Goal: Task Accomplishment & Management: Manage account settings

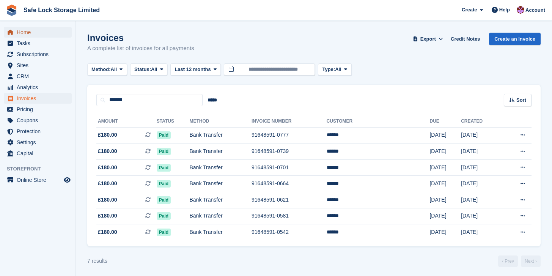
click at [26, 31] on span "Home" at bounding box center [39, 32] width 45 height 11
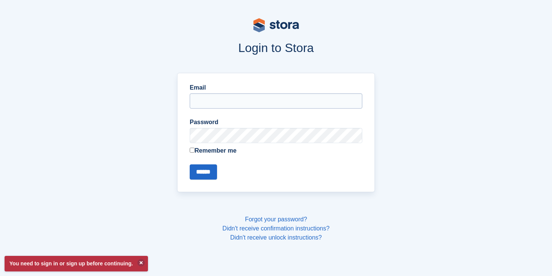
click at [213, 105] on input "Email" at bounding box center [276, 100] width 172 height 15
type input "**********"
click at [209, 169] on input "******" at bounding box center [203, 171] width 27 height 15
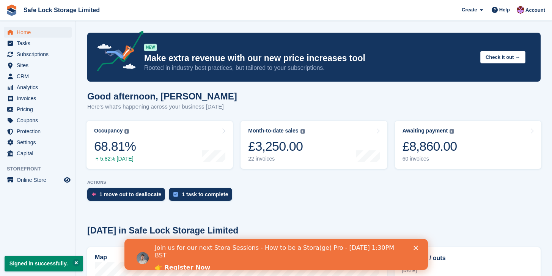
click at [415, 248] on polygon "Close" at bounding box center [415, 247] width 5 height 5
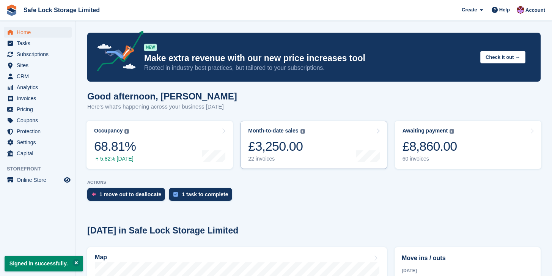
click at [344, 155] on link "Month-to-date sales The sum of all finalised invoices generated this month to d…" at bounding box center [313, 145] width 146 height 48
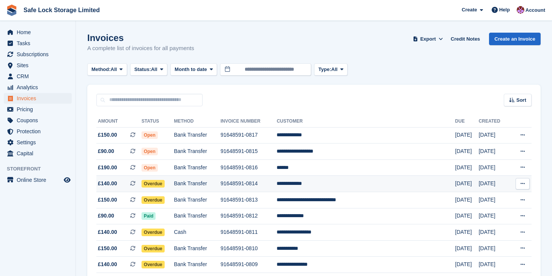
click at [349, 190] on td "**********" at bounding box center [365, 183] width 178 height 16
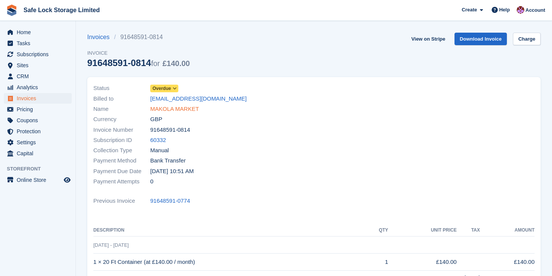
click at [178, 105] on link "MAKOLA MARKET" at bounding box center [174, 109] width 49 height 9
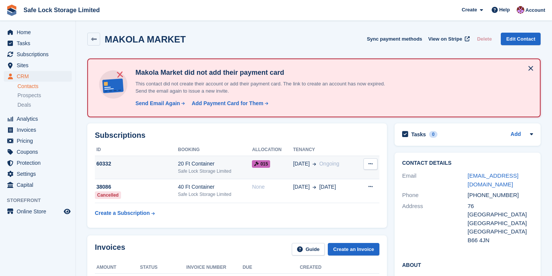
click at [266, 166] on span "015" at bounding box center [261, 164] width 18 height 8
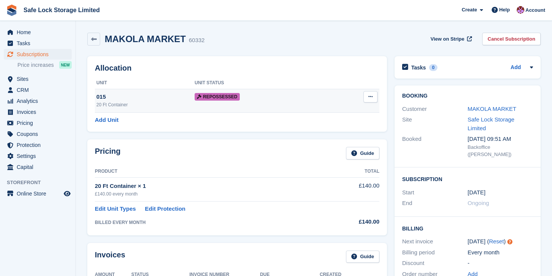
click at [371, 97] on icon at bounding box center [370, 96] width 4 height 5
click at [348, 110] on p "Deallocate" at bounding box center [341, 112] width 66 height 10
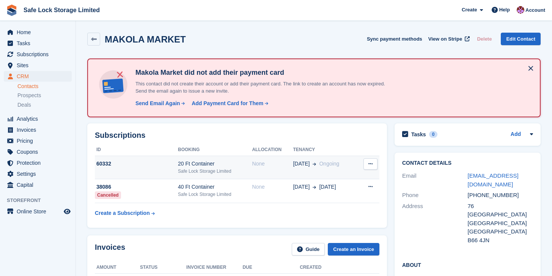
click at [287, 168] on td "None" at bounding box center [272, 167] width 41 height 23
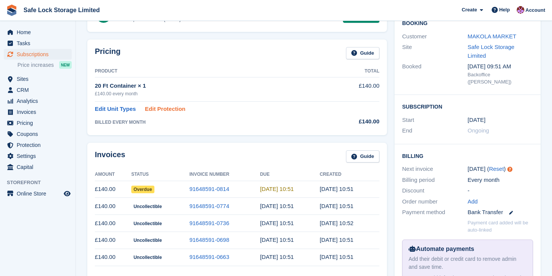
scroll to position [76, 0]
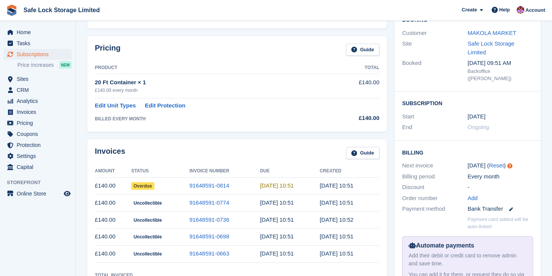
click at [172, 188] on td "Overdue" at bounding box center [160, 185] width 58 height 17
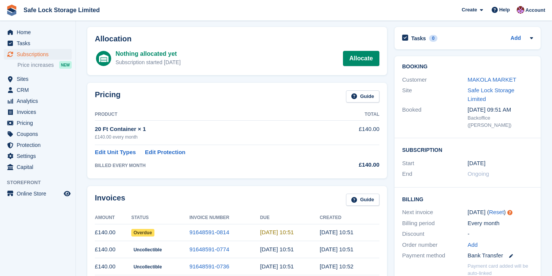
scroll to position [0, 0]
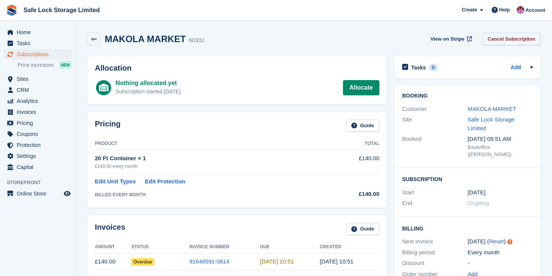
click at [509, 37] on link "Cancel Subscription" at bounding box center [511, 39] width 58 height 13
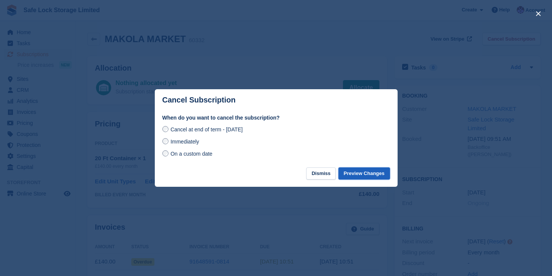
click at [356, 174] on button "Preview Changes" at bounding box center [364, 173] width 52 height 13
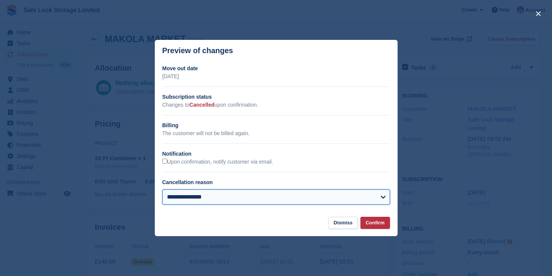
click at [351, 193] on select "**********" at bounding box center [275, 196] width 227 height 15
click at [232, 193] on select "**********" at bounding box center [275, 196] width 227 height 15
select select "*****"
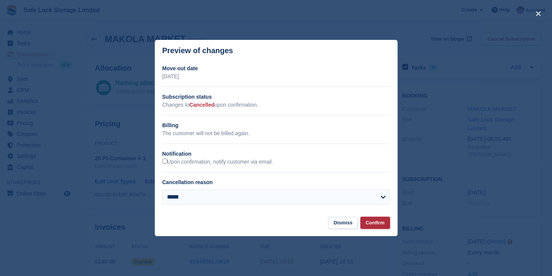
click at [370, 223] on button "Confirm" at bounding box center [375, 222] width 30 height 13
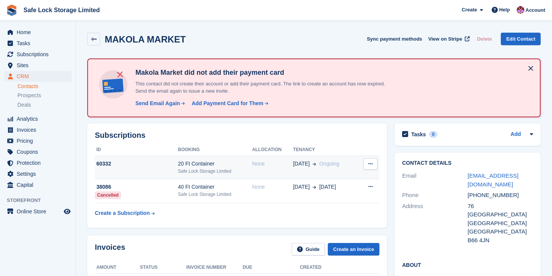
click at [373, 169] on button at bounding box center [370, 163] width 14 height 11
click at [334, 179] on p "Cancel subscription" at bounding box center [341, 179] width 66 height 10
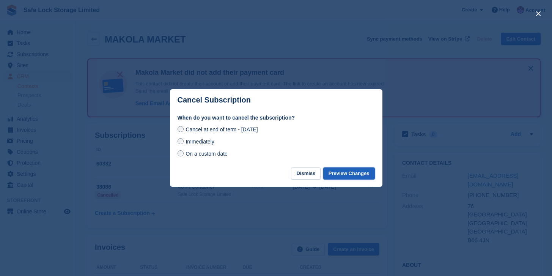
click at [345, 173] on button "Preview Changes" at bounding box center [349, 173] width 52 height 13
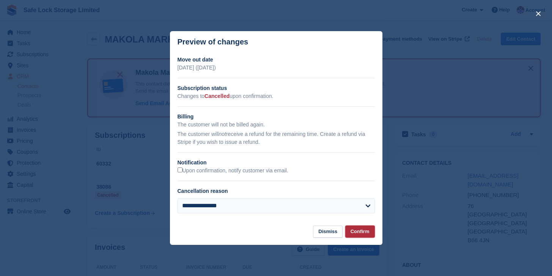
click at [352, 234] on button "Confirm" at bounding box center [360, 231] width 30 height 13
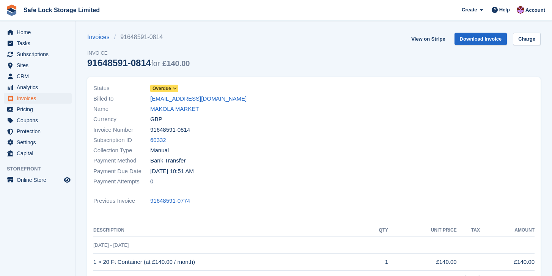
click at [165, 89] on span "Overdue" at bounding box center [161, 88] width 19 height 7
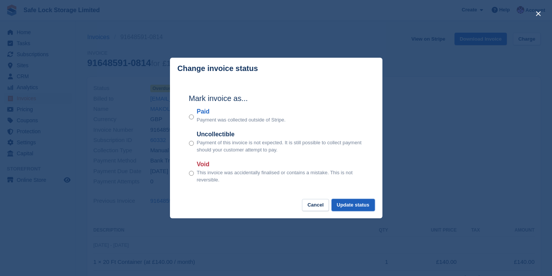
click at [333, 204] on button "Update status" at bounding box center [352, 205] width 43 height 13
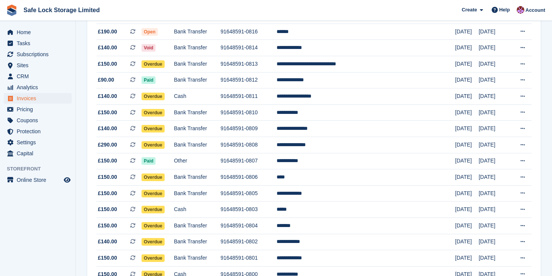
scroll to position [136, 0]
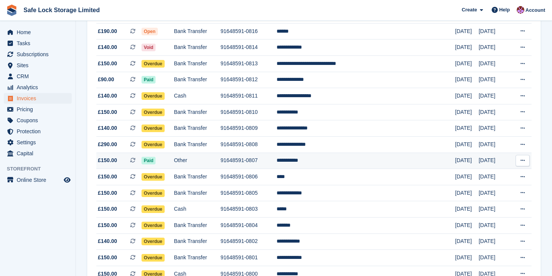
click at [272, 163] on td "91648591-0807" at bounding box center [248, 160] width 56 height 16
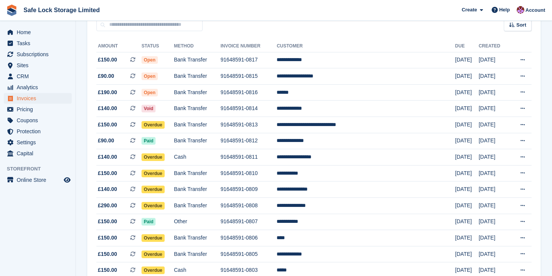
scroll to position [74, 0]
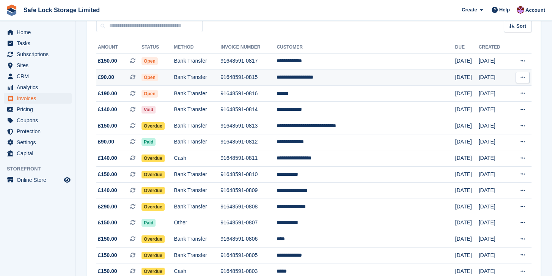
click at [220, 78] on td "Bank Transfer" at bounding box center [197, 77] width 47 height 16
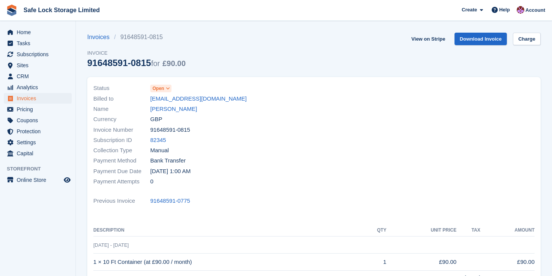
click at [171, 89] on span at bounding box center [168, 88] width 6 height 6
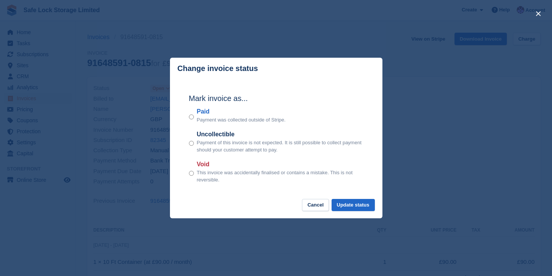
click at [194, 116] on div "Paid Payment was collected outside of Stripe." at bounding box center [276, 115] width 174 height 17
click at [353, 202] on button "Update status" at bounding box center [352, 205] width 43 height 13
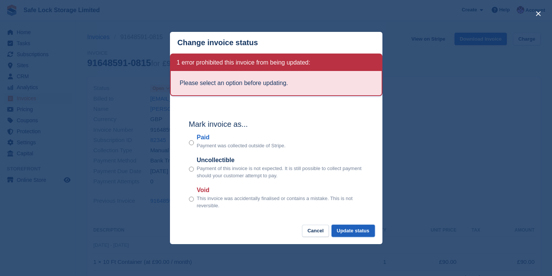
click at [356, 231] on button "Update status" at bounding box center [352, 230] width 43 height 13
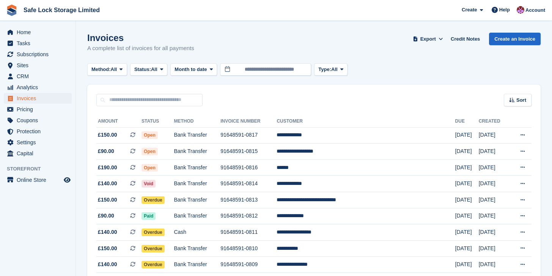
scroll to position [74, 0]
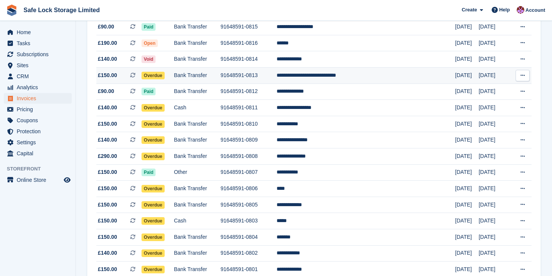
scroll to position [130, 0]
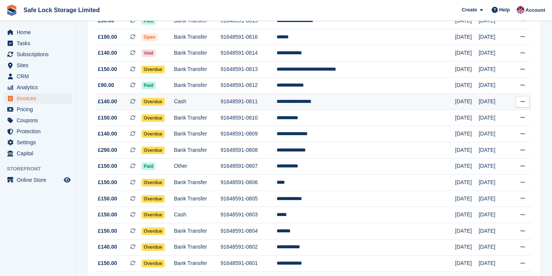
click at [255, 99] on td "91648591-0811" at bounding box center [248, 102] width 56 height 16
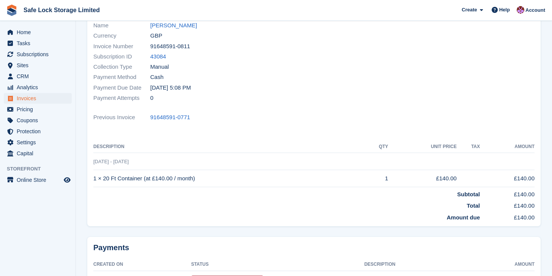
scroll to position [70, 0]
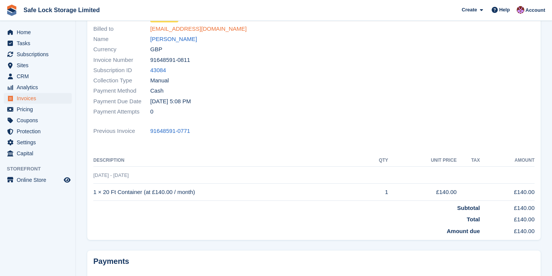
click at [170, 26] on link "noemail237@email.com" at bounding box center [198, 29] width 96 height 9
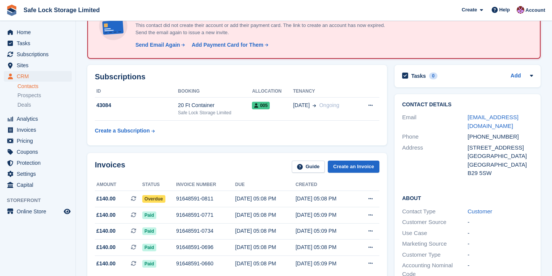
scroll to position [59, 0]
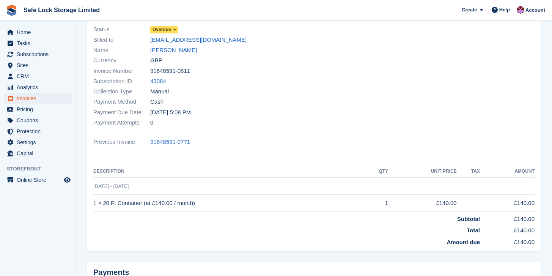
scroll to position [70, 0]
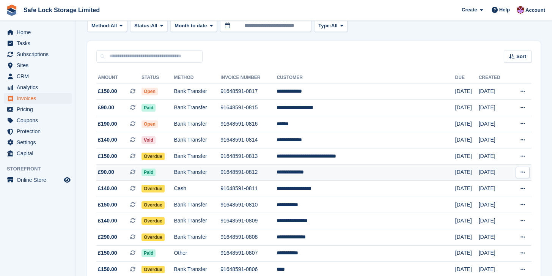
scroll to position [45, 0]
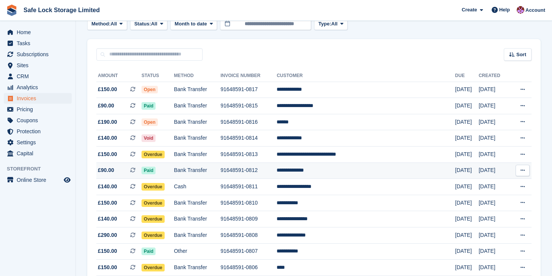
click at [276, 221] on td "91648591-0809" at bounding box center [248, 219] width 56 height 16
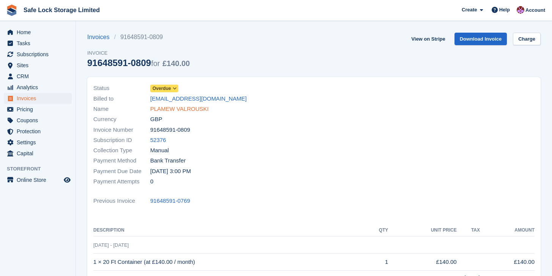
click at [165, 109] on link "PLAMEW VALROUSKI" at bounding box center [179, 109] width 58 height 9
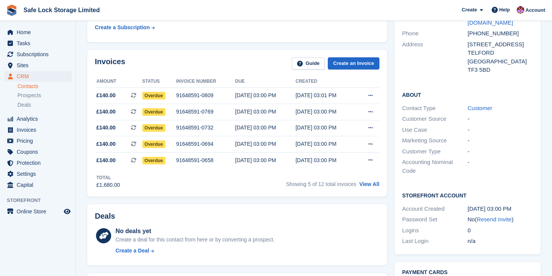
scroll to position [162, 0]
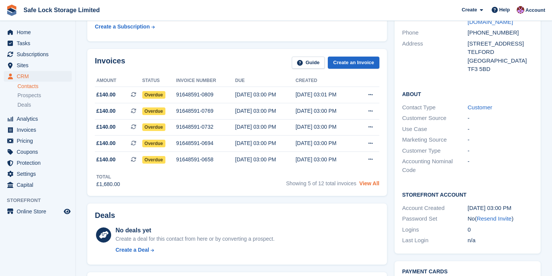
click at [368, 184] on link "View All" at bounding box center [369, 183] width 20 height 6
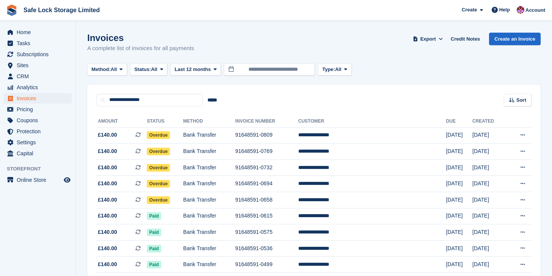
scroll to position [162, 0]
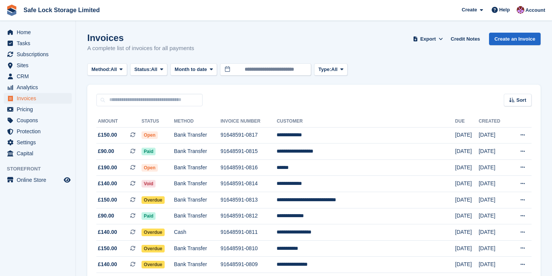
scroll to position [45, 0]
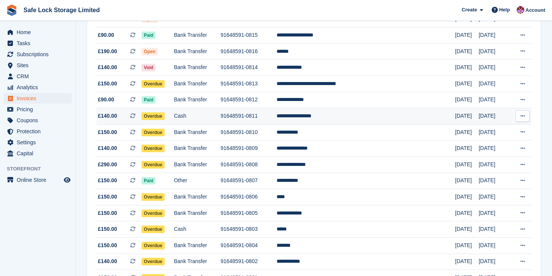
scroll to position [131, 0]
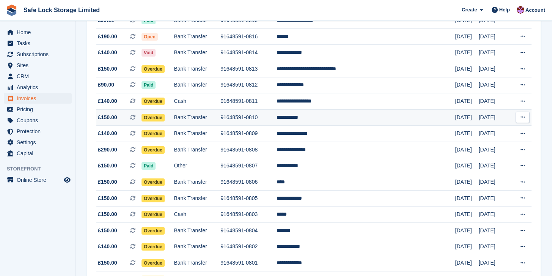
click at [276, 119] on td "91648591-0810" at bounding box center [248, 117] width 56 height 16
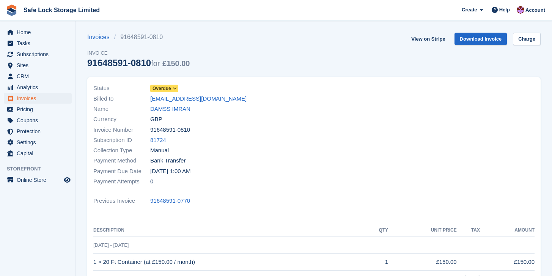
click at [177, 88] on icon at bounding box center [174, 88] width 4 height 5
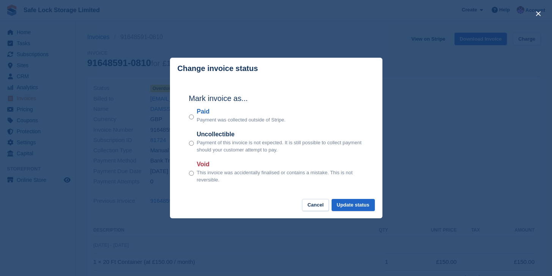
click at [196, 116] on div "Paid Payment was collected outside of Stripe." at bounding box center [276, 115] width 174 height 17
click at [188, 117] on div "Mark invoice as... Paid Payment was collected outside of Stripe. Uncollectible …" at bounding box center [276, 138] width 190 height 119
click at [357, 205] on button "Update status" at bounding box center [352, 205] width 43 height 13
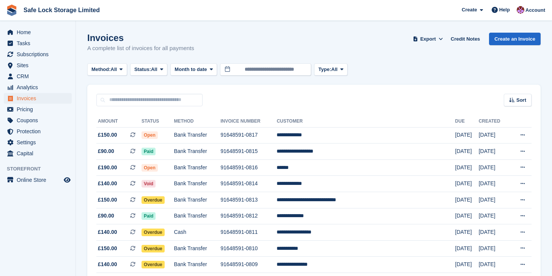
scroll to position [131, 0]
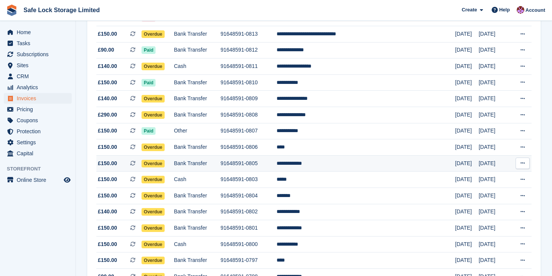
scroll to position [169, 0]
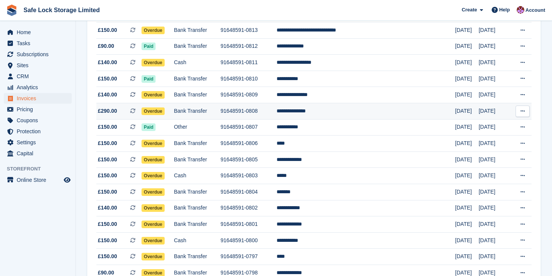
click at [220, 115] on td "Bank Transfer" at bounding box center [197, 111] width 47 height 16
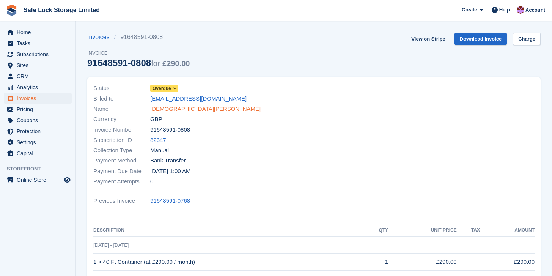
click at [172, 108] on link "[DEMOGRAPHIC_DATA][PERSON_NAME]" at bounding box center [205, 109] width 110 height 9
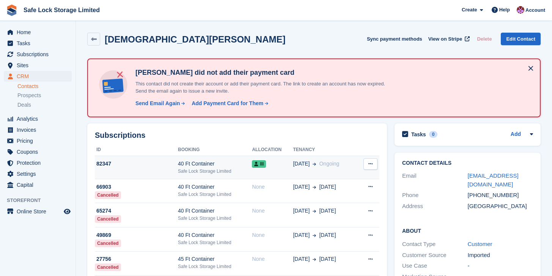
click at [371, 165] on icon at bounding box center [370, 163] width 4 height 5
click at [350, 180] on p "Cancel subscription" at bounding box center [341, 179] width 66 height 10
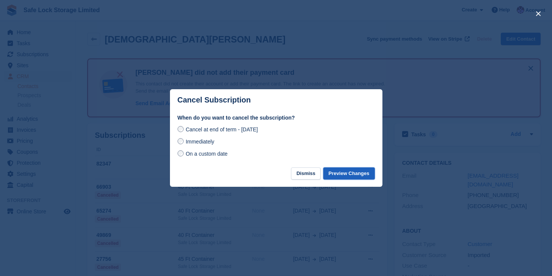
click at [338, 171] on button "Preview Changes" at bounding box center [349, 173] width 52 height 13
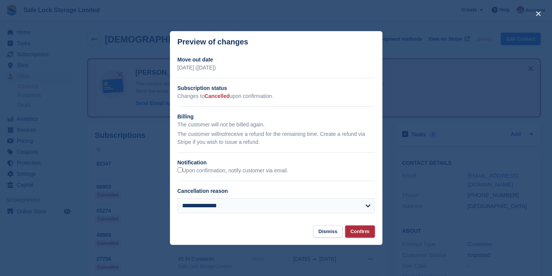
click at [354, 226] on button "Confirm" at bounding box center [360, 231] width 30 height 13
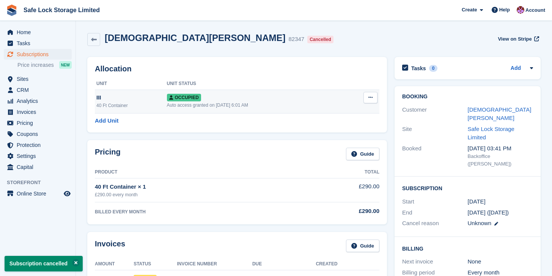
click at [375, 94] on button at bounding box center [370, 97] width 14 height 11
click at [323, 139] on p "Deallocate" at bounding box center [341, 138] width 66 height 10
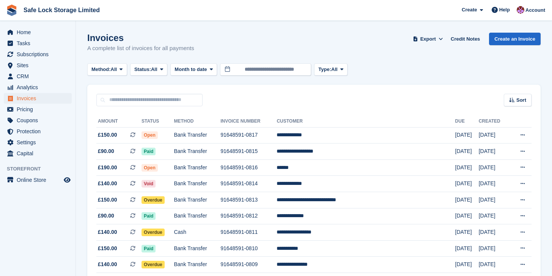
scroll to position [169, 0]
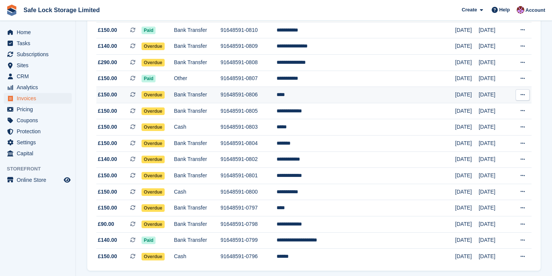
scroll to position [221, 0]
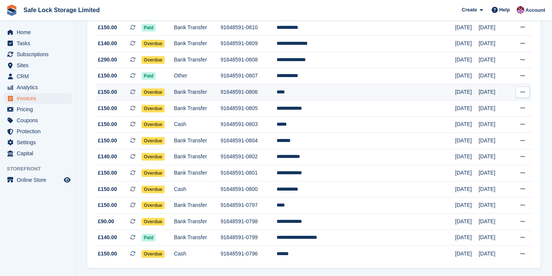
click at [276, 96] on td "91648591-0806" at bounding box center [248, 92] width 56 height 16
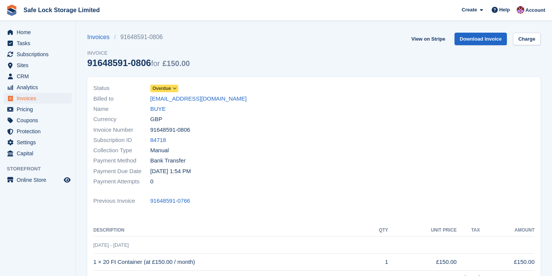
click at [171, 87] on span "Overdue" at bounding box center [161, 88] width 19 height 7
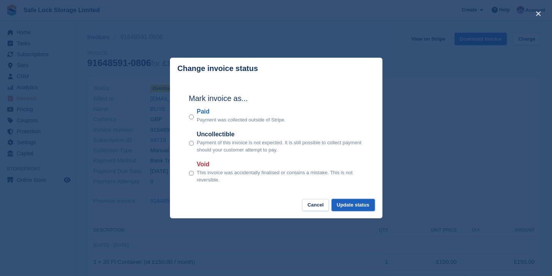
click at [341, 204] on button "Update status" at bounding box center [352, 205] width 43 height 13
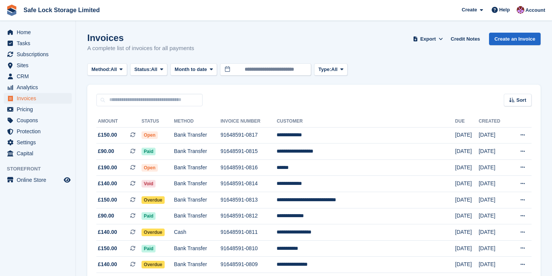
scroll to position [221, 0]
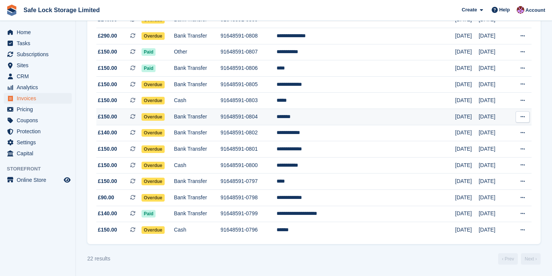
scroll to position [248, 0]
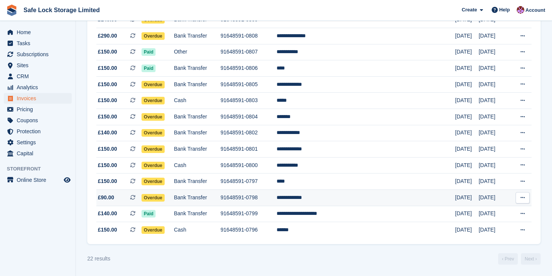
click at [220, 198] on td "Bank Transfer" at bounding box center [197, 197] width 47 height 16
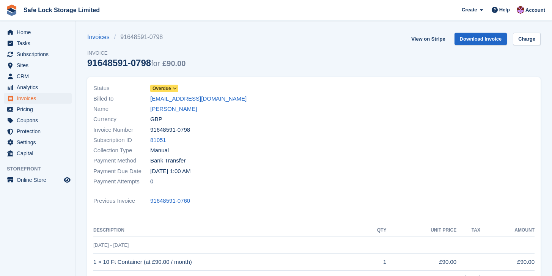
click at [166, 88] on span "Overdue" at bounding box center [161, 88] width 19 height 7
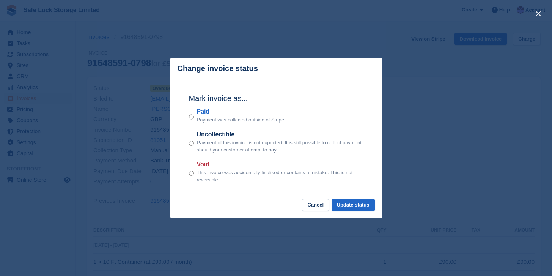
click at [188, 119] on div "Mark invoice as... Paid Payment was collected outside of Stripe. Uncollectible …" at bounding box center [276, 138] width 190 height 119
click at [194, 116] on div "Paid Payment was collected outside of Stripe." at bounding box center [276, 115] width 174 height 17
click at [345, 203] on button "Update status" at bounding box center [352, 205] width 43 height 13
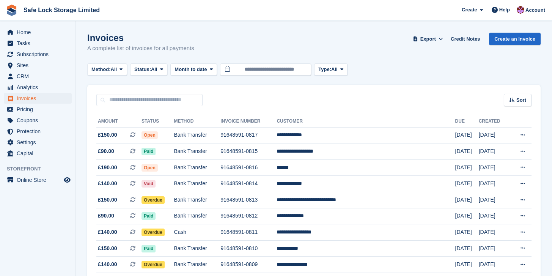
scroll to position [248, 0]
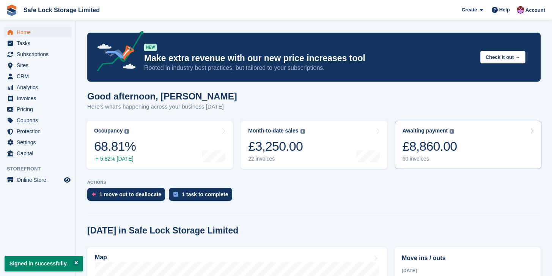
click at [461, 153] on link "Awaiting payment The total outstanding balance on all open invoices. £8,860.00 …" at bounding box center [468, 145] width 146 height 48
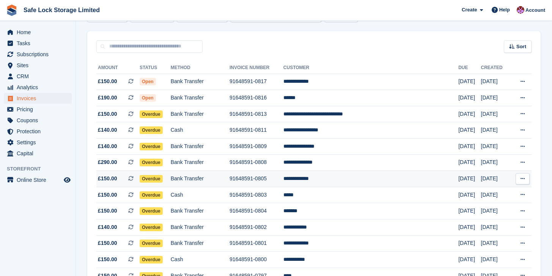
scroll to position [56, 0]
